Goal: Information Seeking & Learning: Learn about a topic

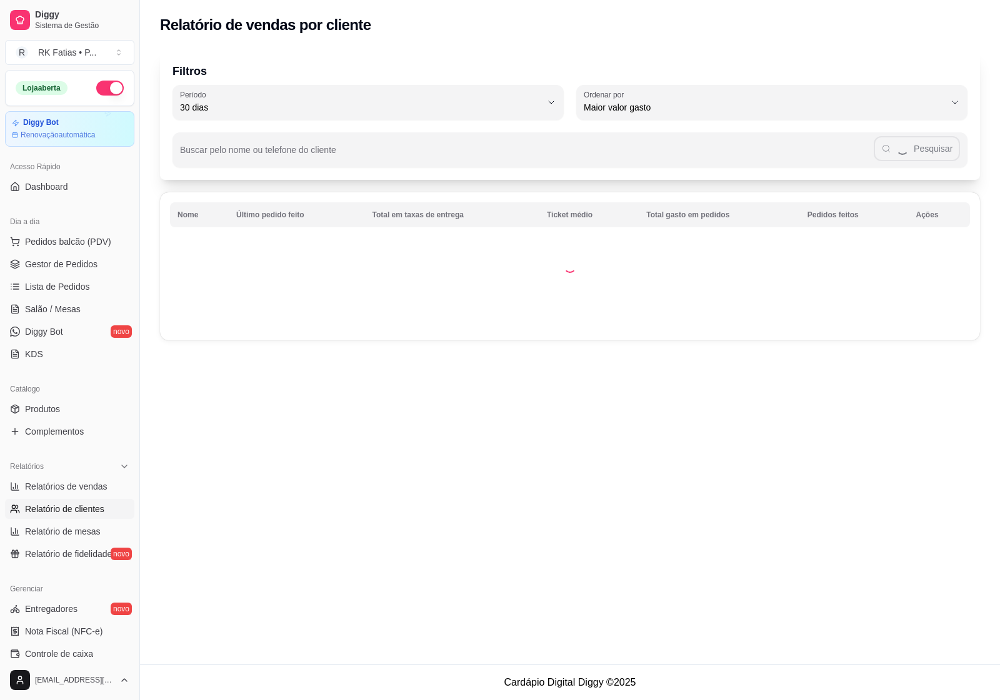
select select "30"
select select "HIGHEST_TOTAL_SPENT_WITH_ORDERS"
click at [94, 484] on span "Relatórios de vendas" at bounding box center [66, 487] width 82 height 12
select select "ALL"
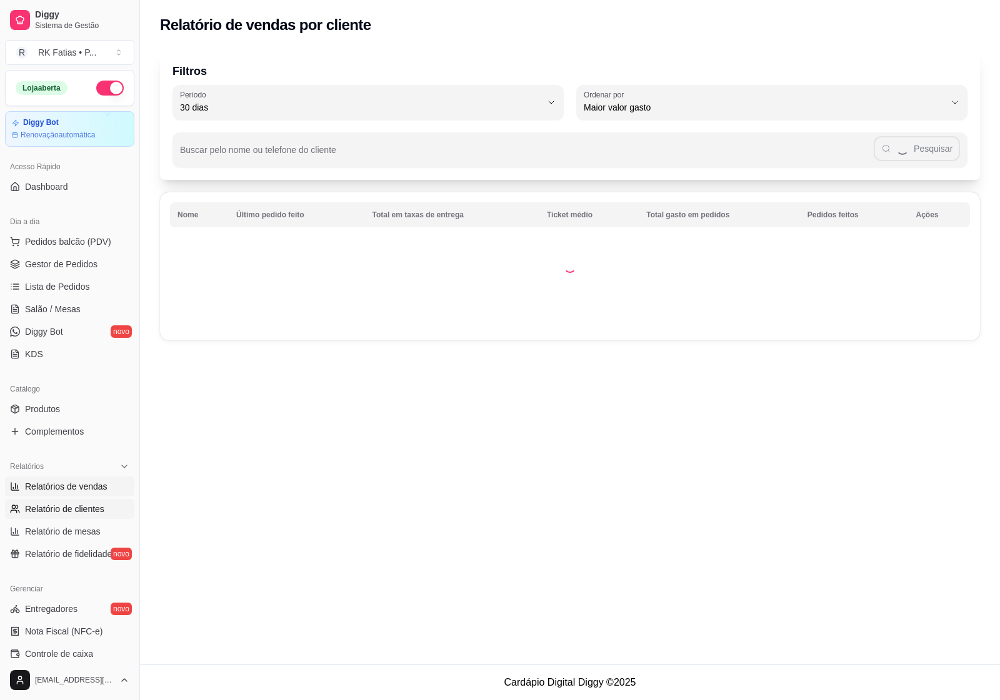
select select "0"
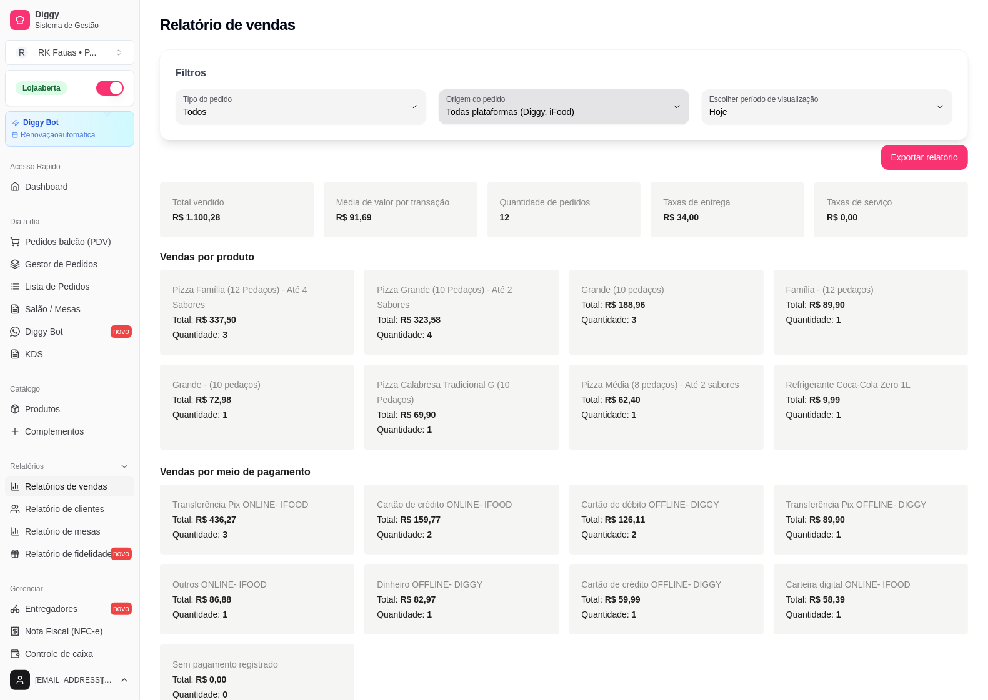
click at [604, 106] on span "Todas plataformas (Diggy, iFood)" at bounding box center [556, 112] width 221 height 12
click at [576, 177] on li "iFood" at bounding box center [564, 182] width 231 height 19
type input "IFOOD"
select select "IFOOD"
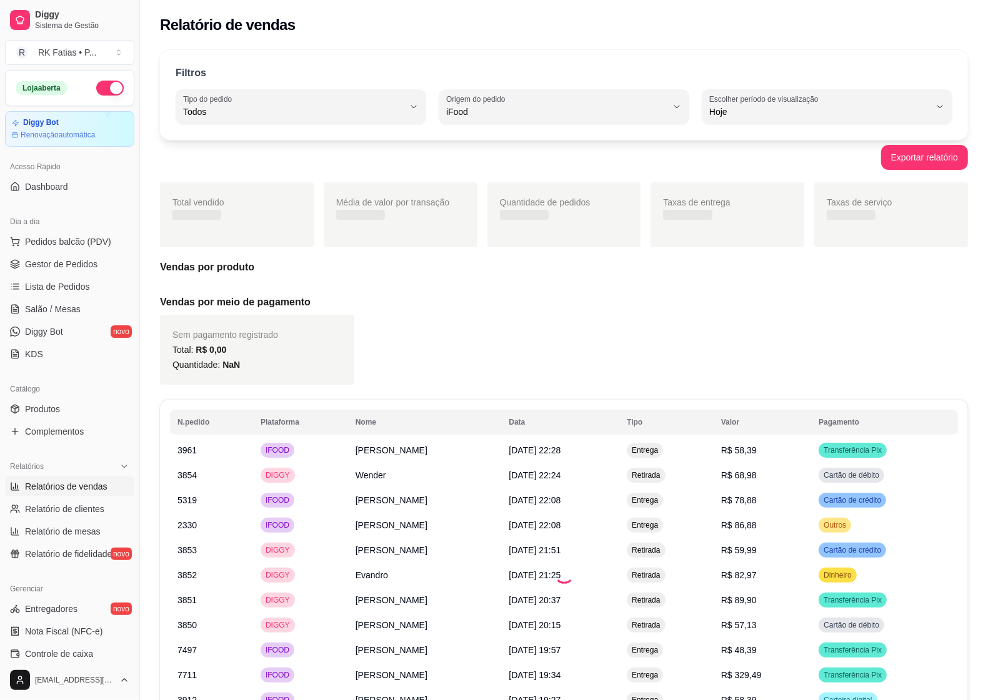
scroll to position [11, 0]
